Goal: Book appointment/travel/reservation

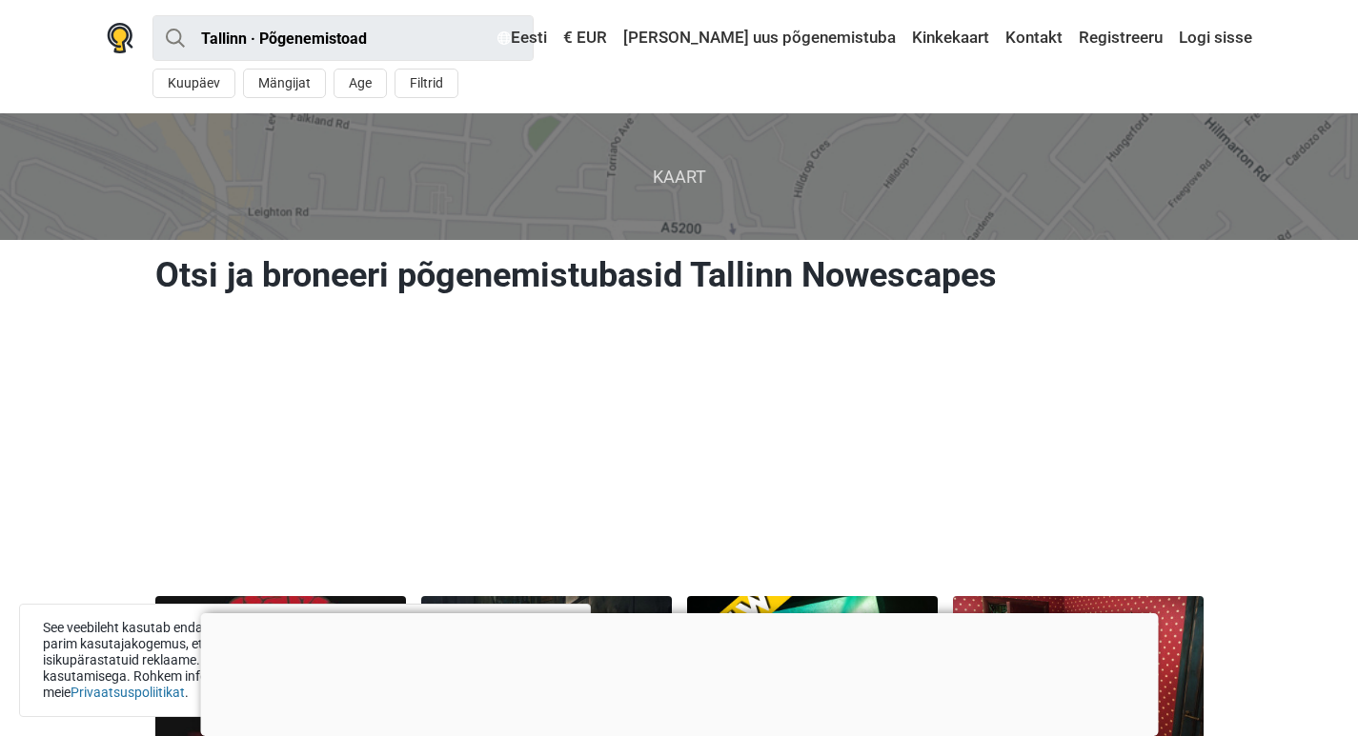
click at [680, 613] on div at bounding box center [678, 613] width 957 height 0
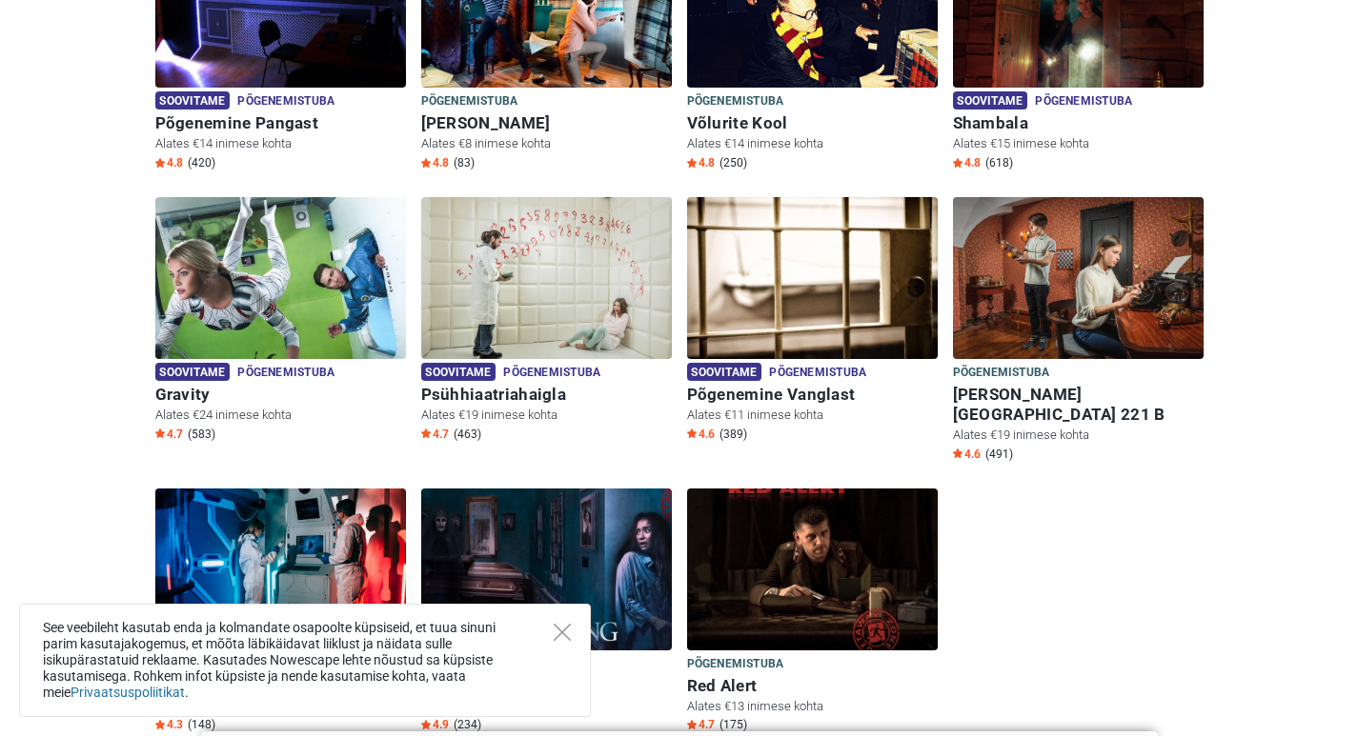
scroll to position [857, 0]
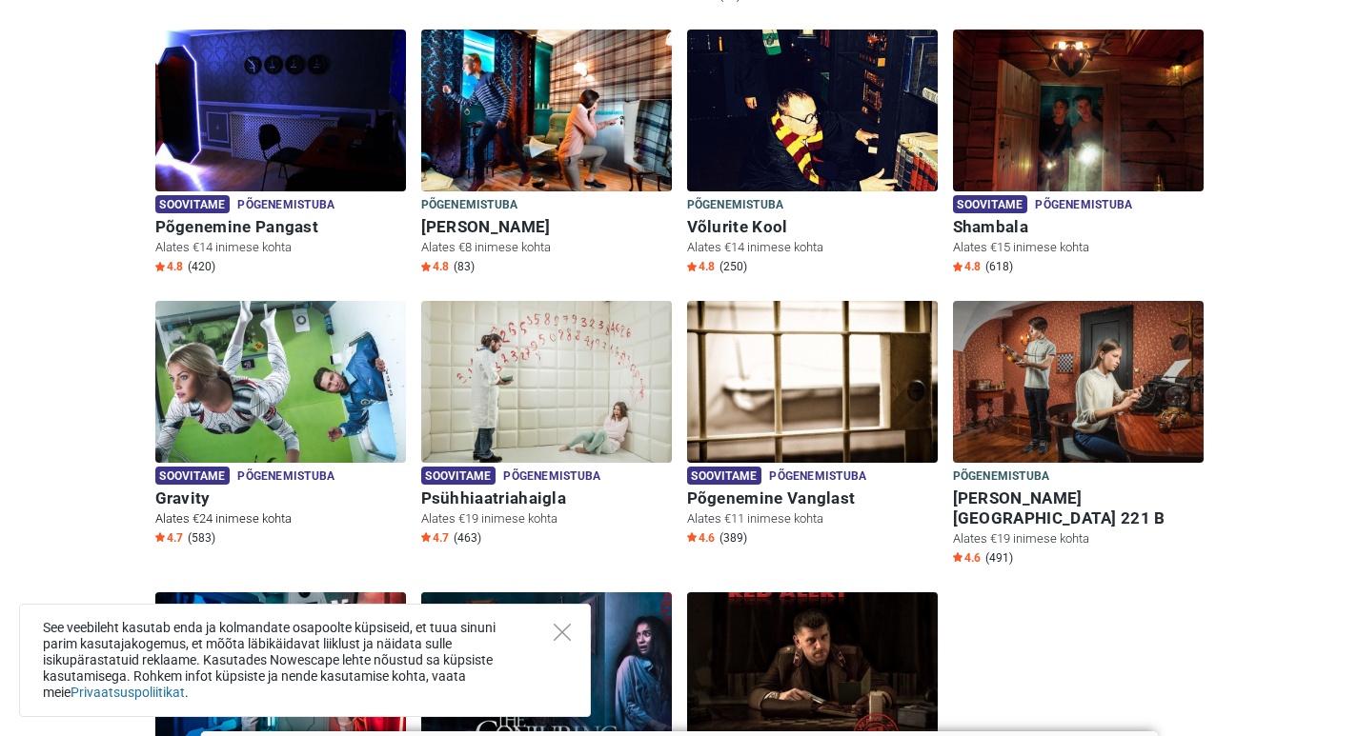
click at [317, 344] on img at bounding box center [280, 382] width 251 height 162
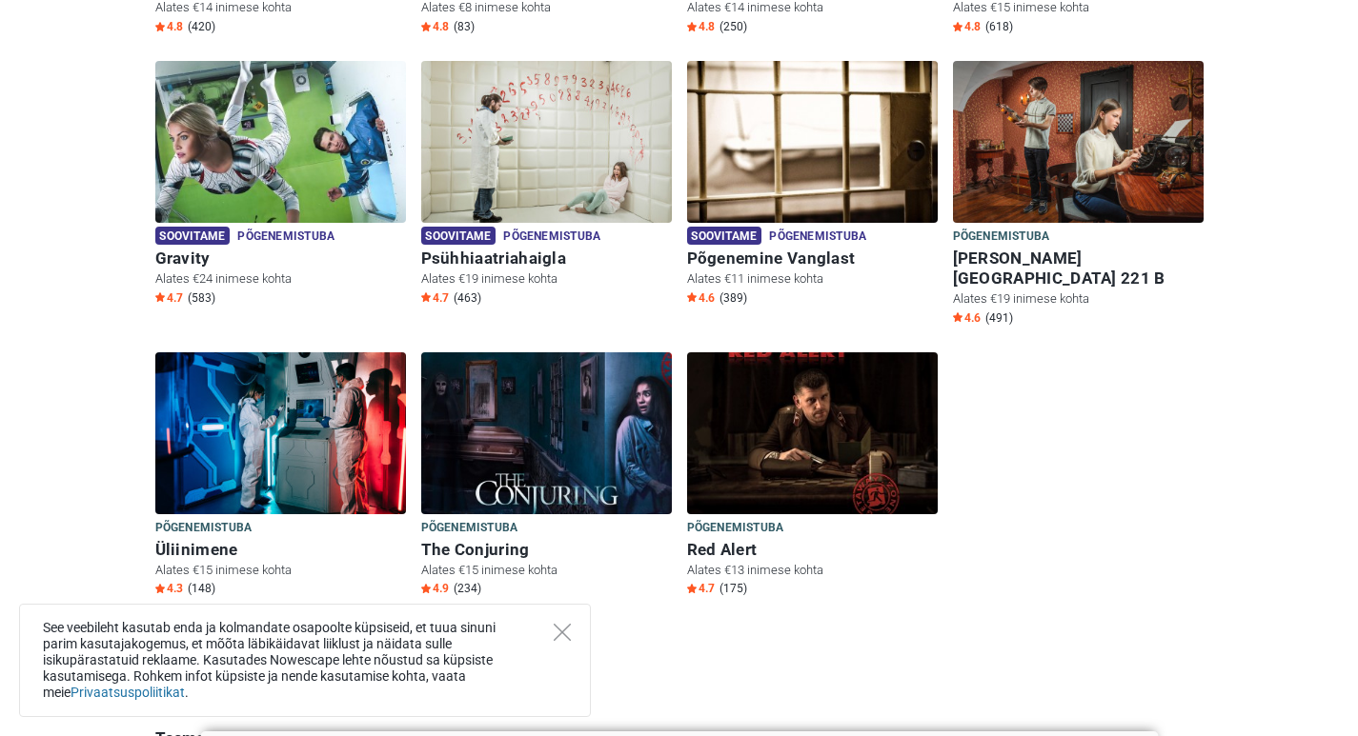
scroll to position [1142, 0]
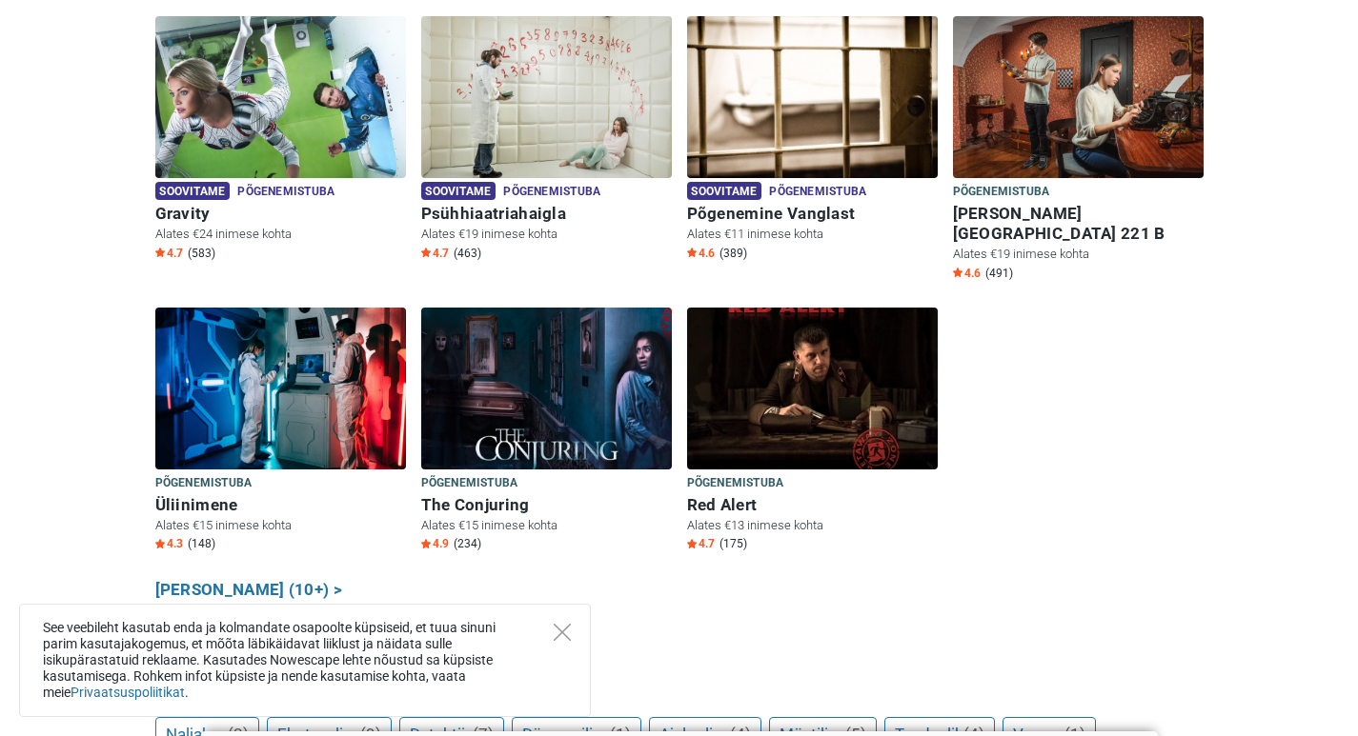
click at [572, 640] on div "See veebileht kasutab enda ja kolmandate osapoolte küpsiseid, et tuua sinuni pa…" at bounding box center [305, 660] width 572 height 113
click at [565, 635] on icon "Close" at bounding box center [561, 632] width 17 height 17
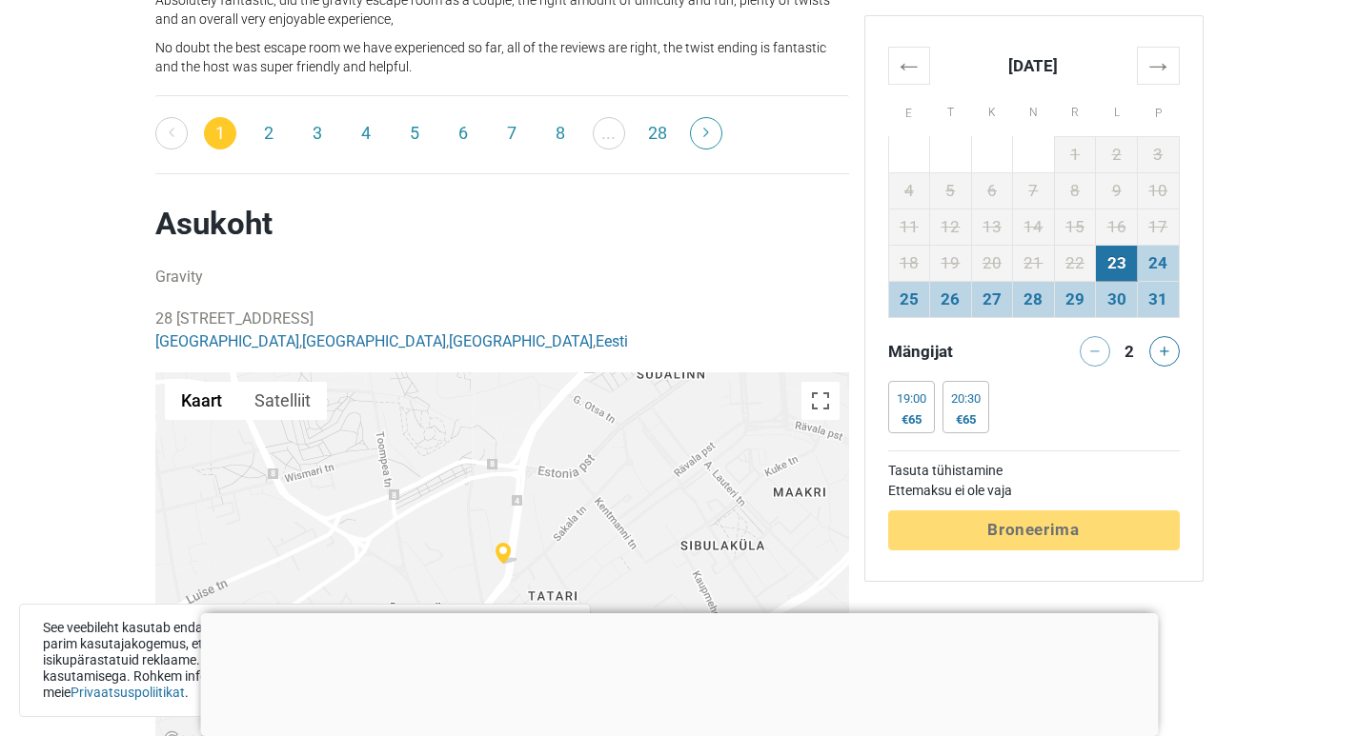
scroll to position [3620, 0]
click at [199, 307] on p "28 Pärnu maantee, 10141 Tallinn, Estonia Tallinn , Harju County , Harjumaa , Ee…" at bounding box center [502, 330] width 694 height 46
